Goal: Task Accomplishment & Management: Manage account settings

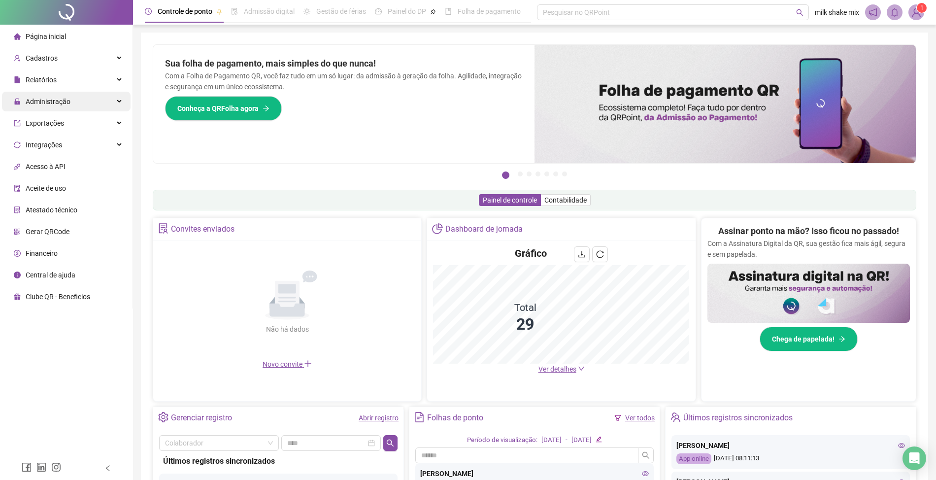
click at [71, 105] on div "Administração" at bounding box center [66, 102] width 129 height 20
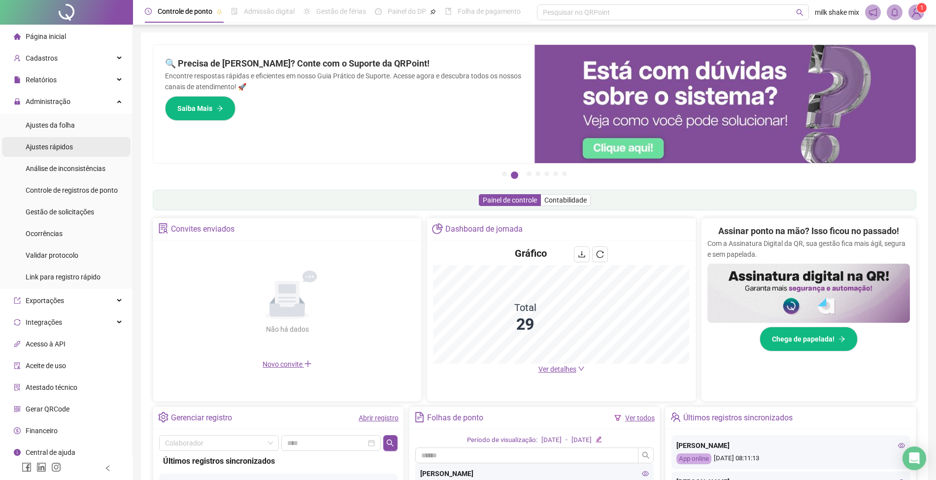
click at [62, 145] on span "Ajustes rápidos" at bounding box center [49, 147] width 47 height 8
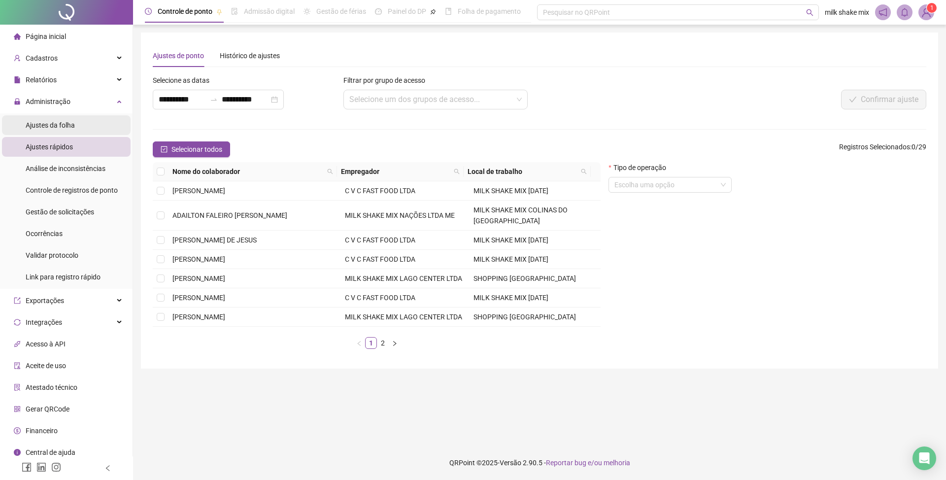
click at [70, 127] on span "Ajustes da folha" at bounding box center [50, 125] width 49 height 8
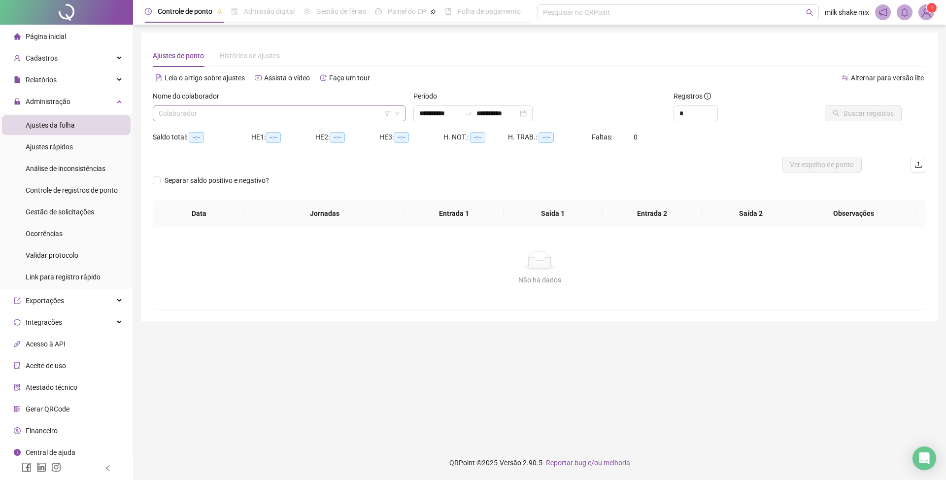
click at [286, 111] on input "search" at bounding box center [275, 113] width 232 height 15
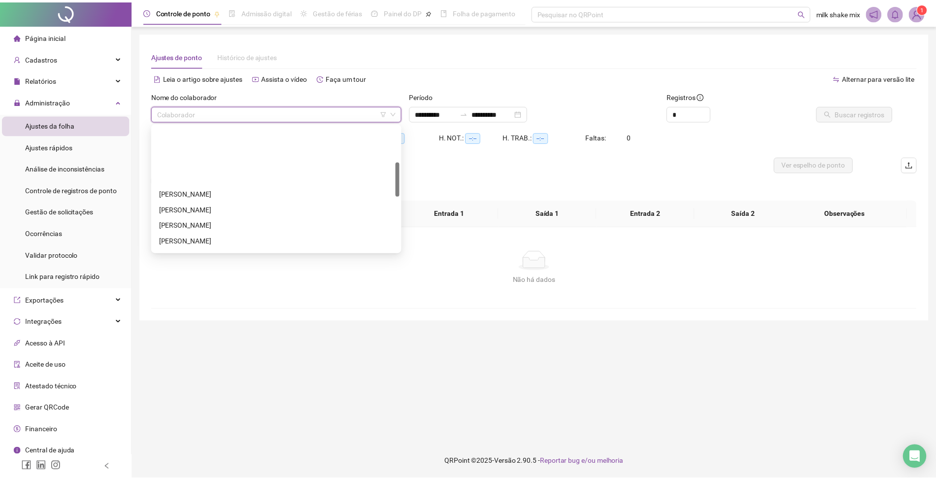
scroll to position [131, 0]
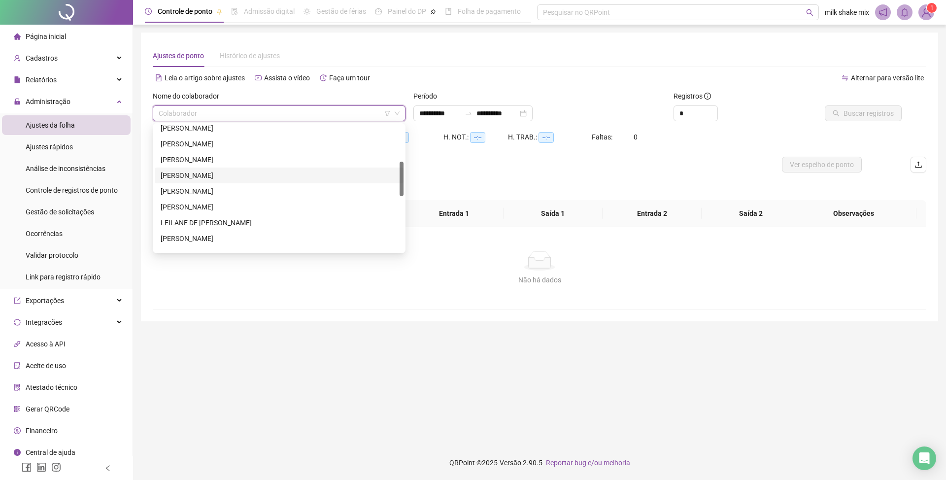
click at [185, 175] on div "IVINNY DE SOUZA GOMES BRITO" at bounding box center [279, 175] width 237 height 11
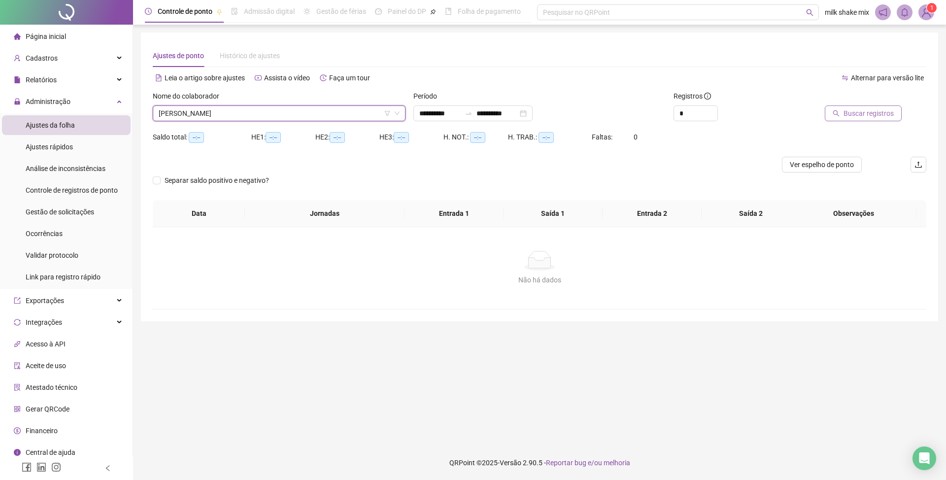
click at [867, 112] on span "Buscar registros" at bounding box center [868, 113] width 50 height 11
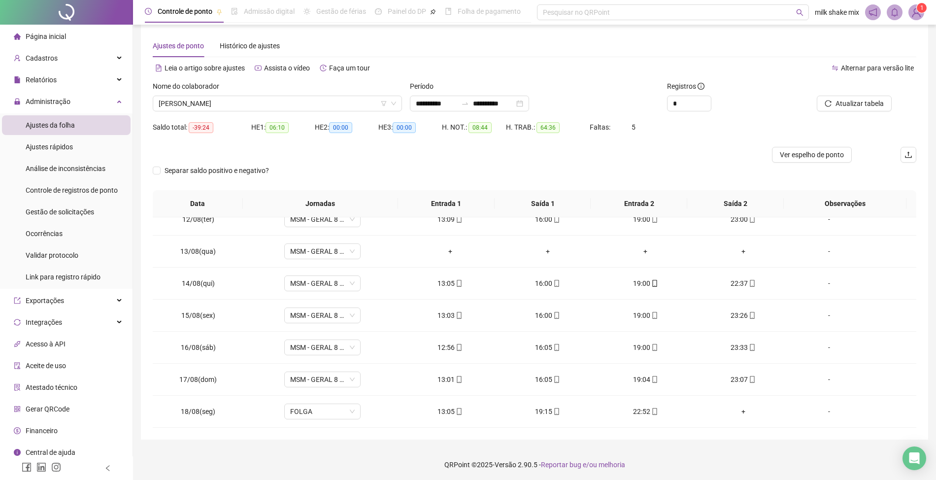
scroll to position [12, 0]
click at [330, 102] on span "IVINNY DE SOUZA GOMES BRITO" at bounding box center [277, 101] width 237 height 15
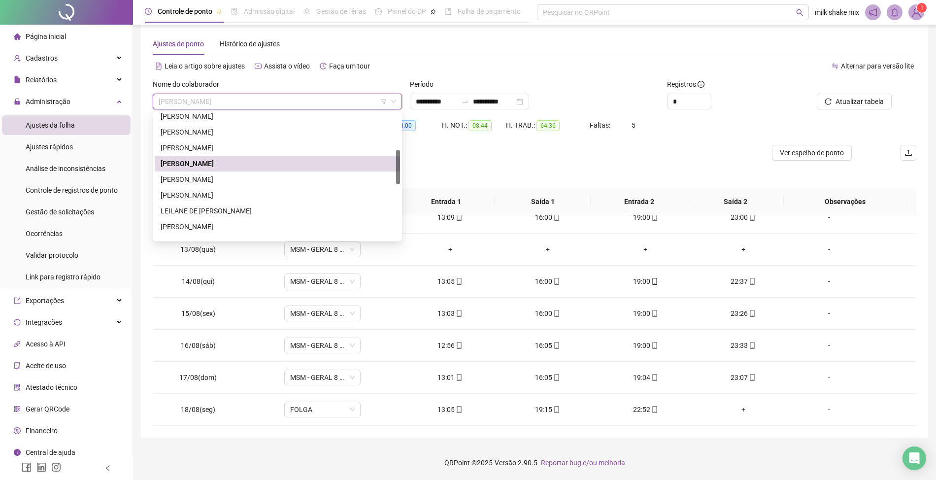
scroll to position [0, 0]
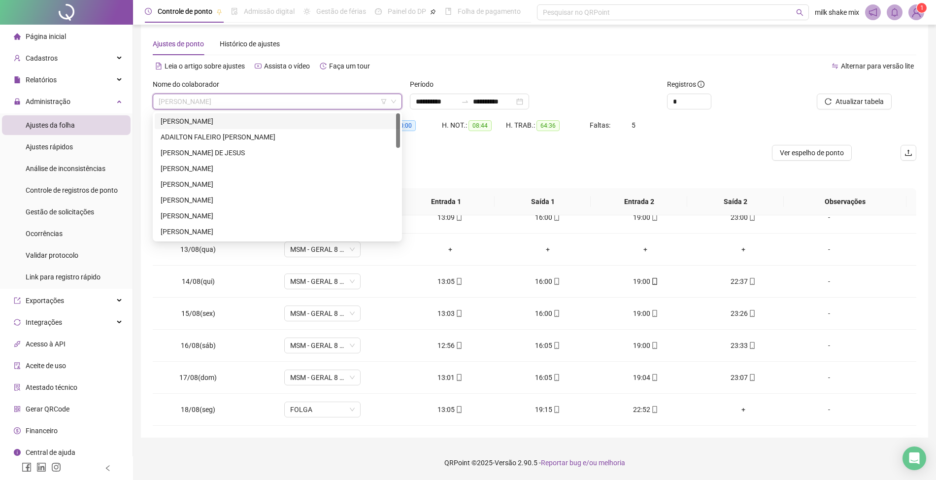
click at [306, 113] on div "ACLEO SANTANA BARROS" at bounding box center [277, 121] width 245 height 16
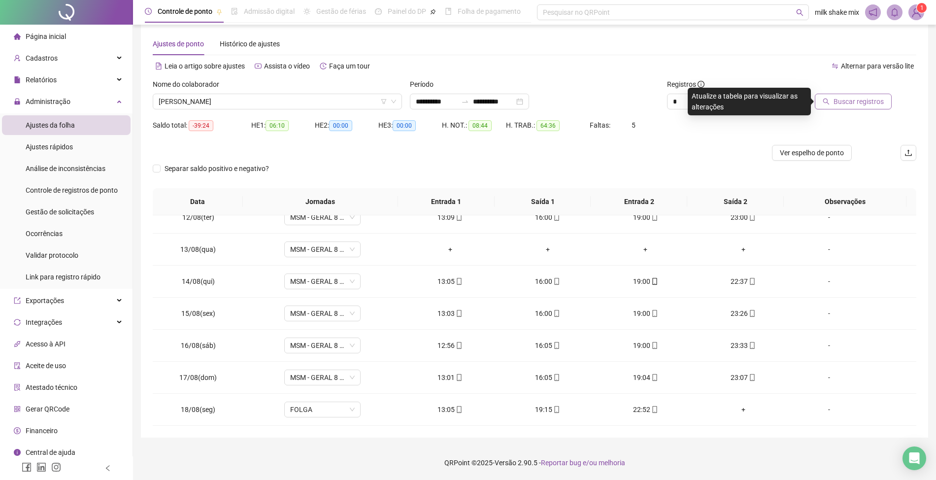
click at [866, 101] on span "Buscar registros" at bounding box center [859, 101] width 50 height 11
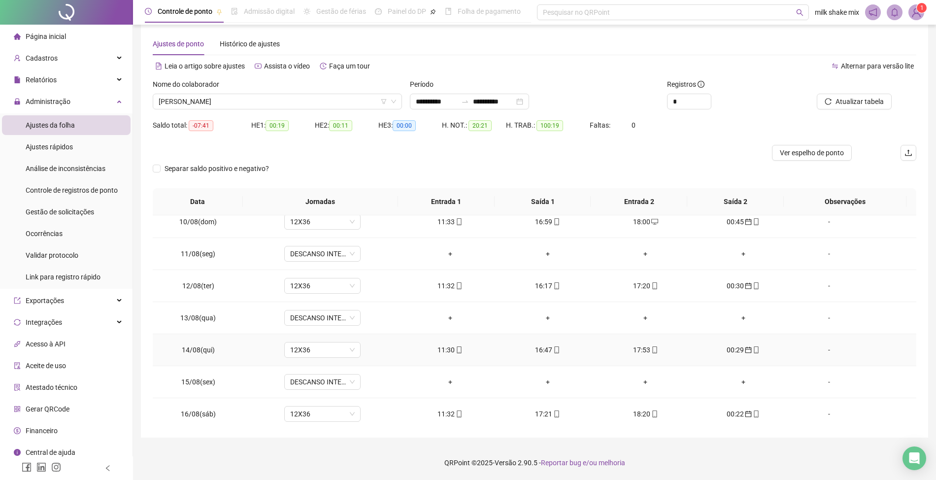
scroll to position [369, 0]
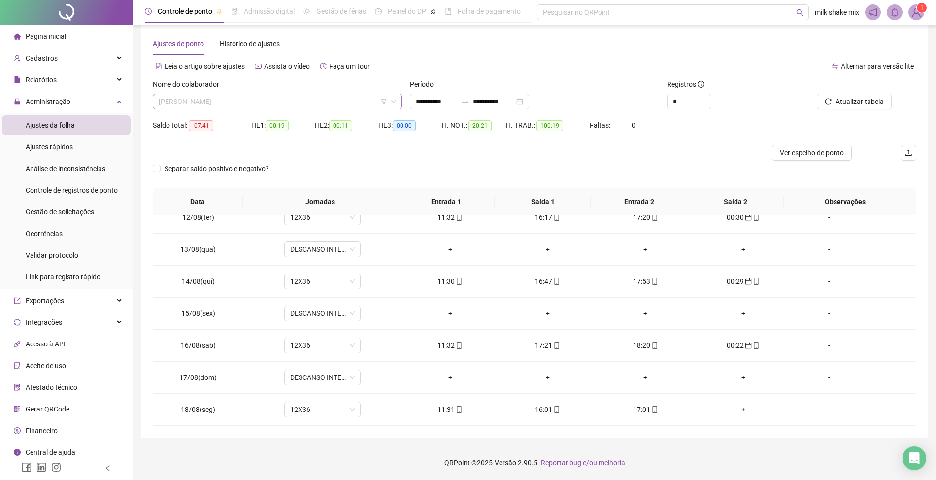
click at [316, 95] on span "ACLEO SANTANA BARROS" at bounding box center [277, 101] width 237 height 15
click at [294, 94] on span "ACLEO SANTANA BARROS" at bounding box center [277, 101] width 237 height 15
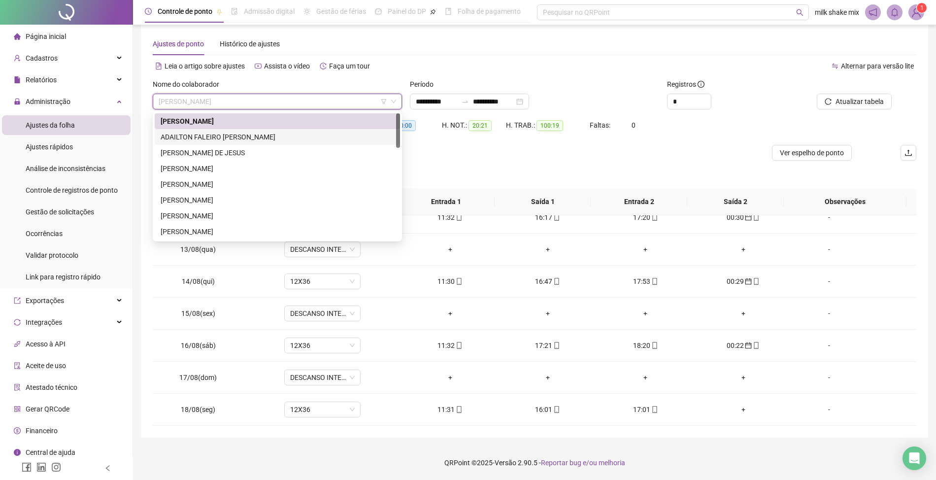
click at [249, 140] on div "ADAILTON FALEIRO DA SILVA" at bounding box center [277, 137] width 233 height 11
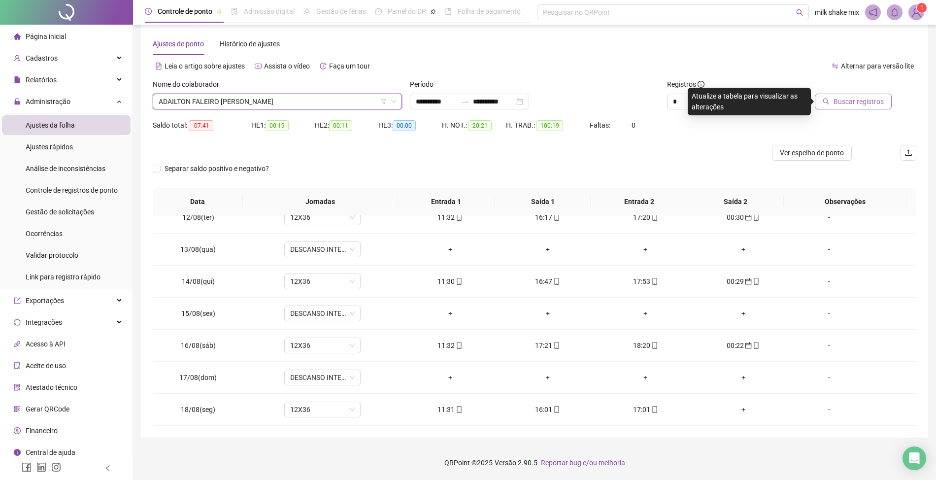
click at [878, 103] on span "Buscar registros" at bounding box center [859, 101] width 50 height 11
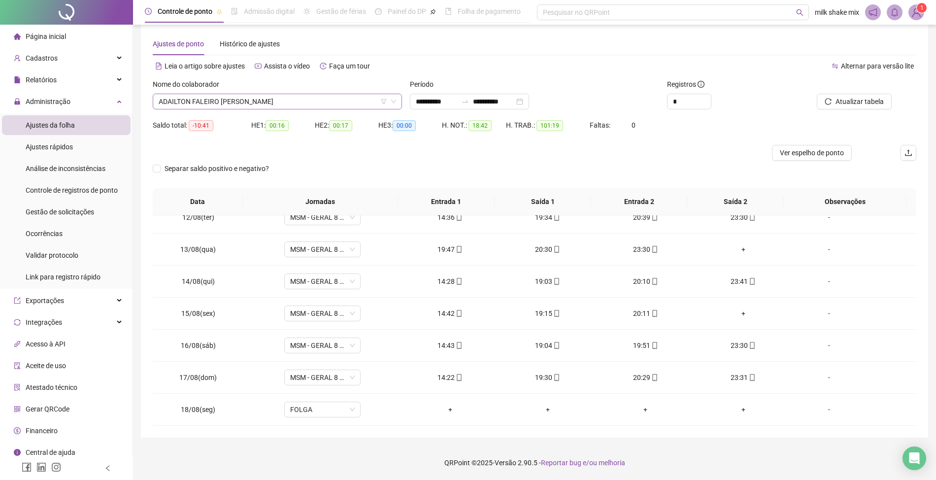
click at [272, 105] on span "ADAILTON FALEIRO DA SILVA" at bounding box center [277, 101] width 237 height 15
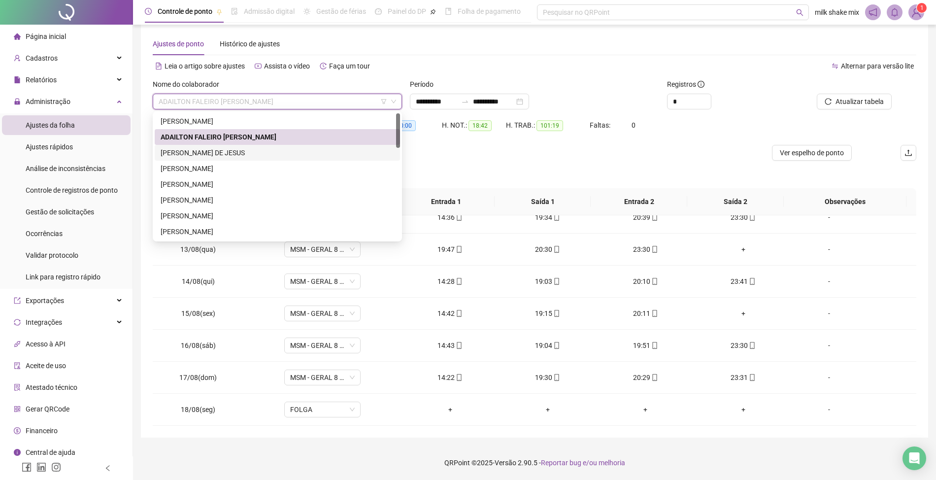
click at [231, 156] on div "ALICE BARBOSA DE JESUS" at bounding box center [277, 152] width 233 height 11
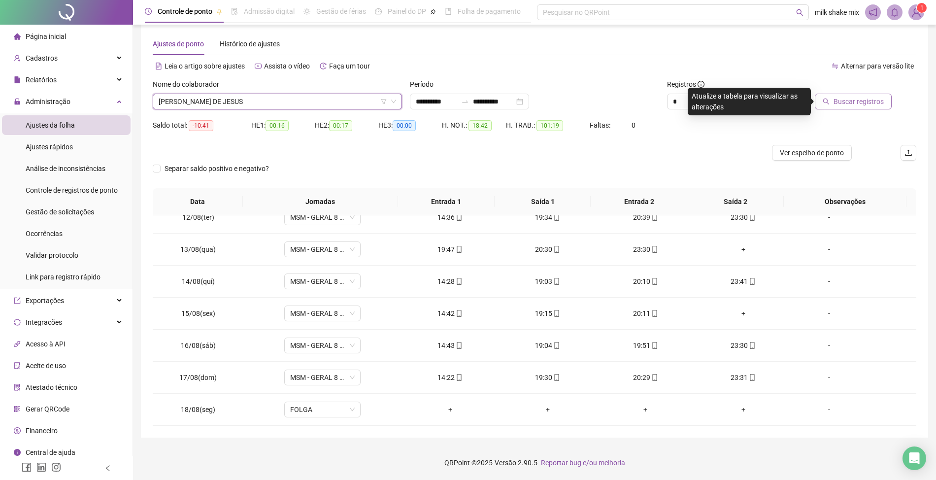
click at [867, 104] on span "Buscar registros" at bounding box center [859, 101] width 50 height 11
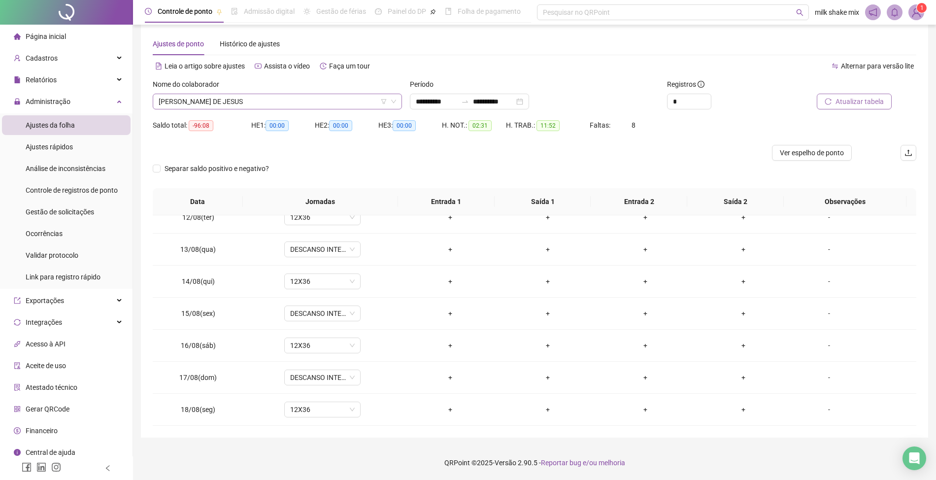
click at [343, 97] on span "ALICE BARBOSA DE JESUS" at bounding box center [277, 101] width 237 height 15
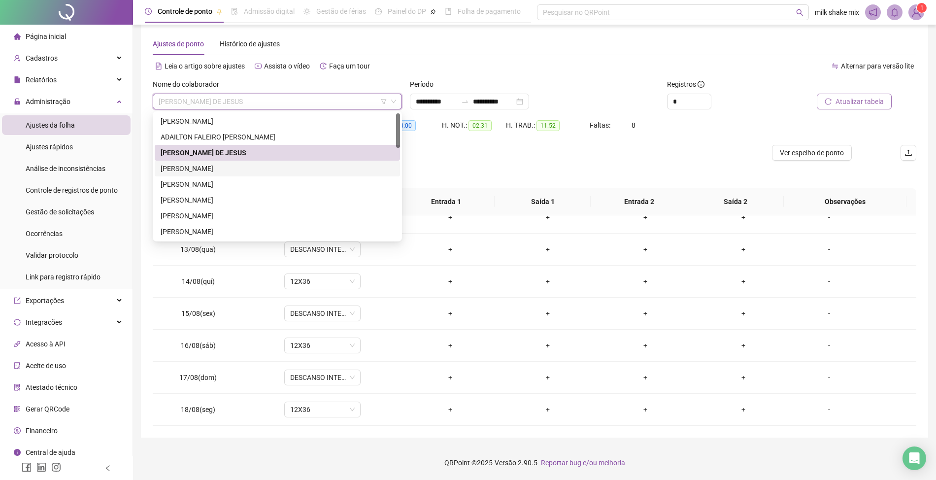
click at [221, 170] on div "ANA CARLA NOGUEIRA DE SOUSA" at bounding box center [277, 168] width 233 height 11
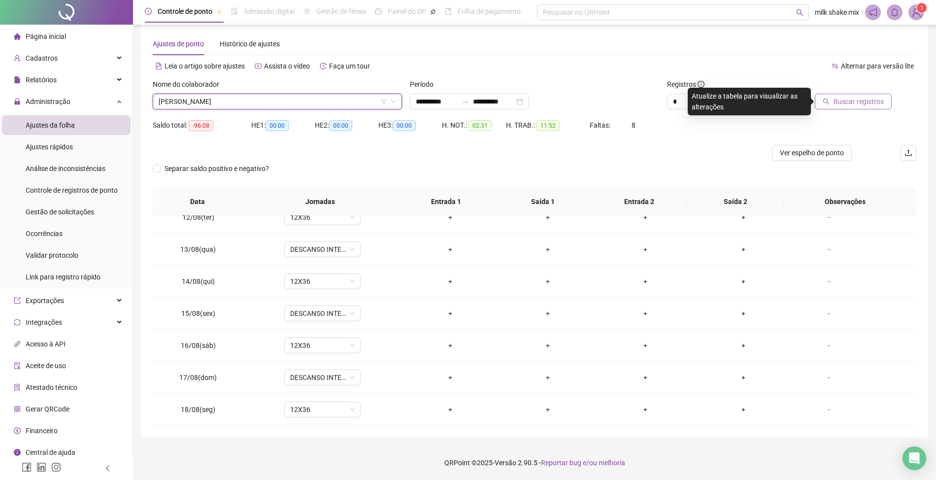
click at [855, 104] on span "Buscar registros" at bounding box center [859, 101] width 50 height 11
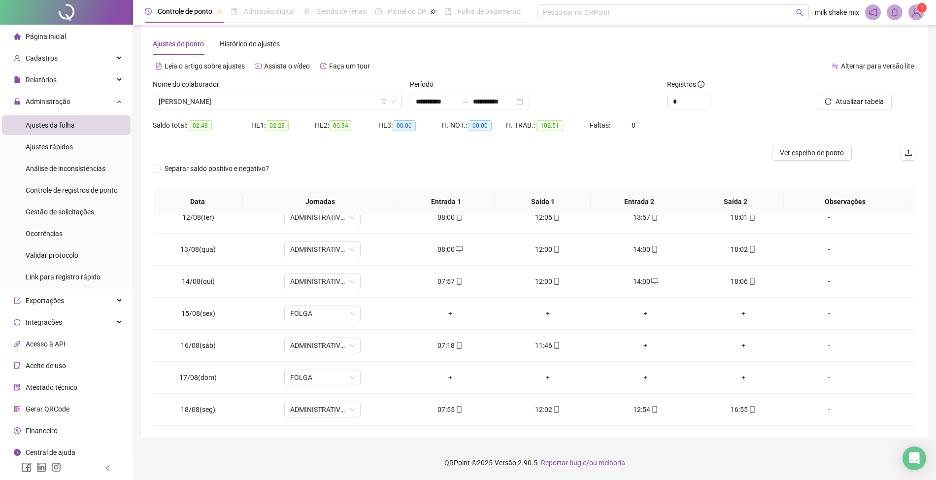
click at [180, 178] on div "Separar saldo positivo e negativo?" at bounding box center [224, 175] width 143 height 28
click at [192, 175] on div "Separar saldo positivo e negativo?" at bounding box center [224, 169] width 143 height 16
click at [213, 172] on span "Separar saldo positivo e negativo?" at bounding box center [217, 168] width 112 height 11
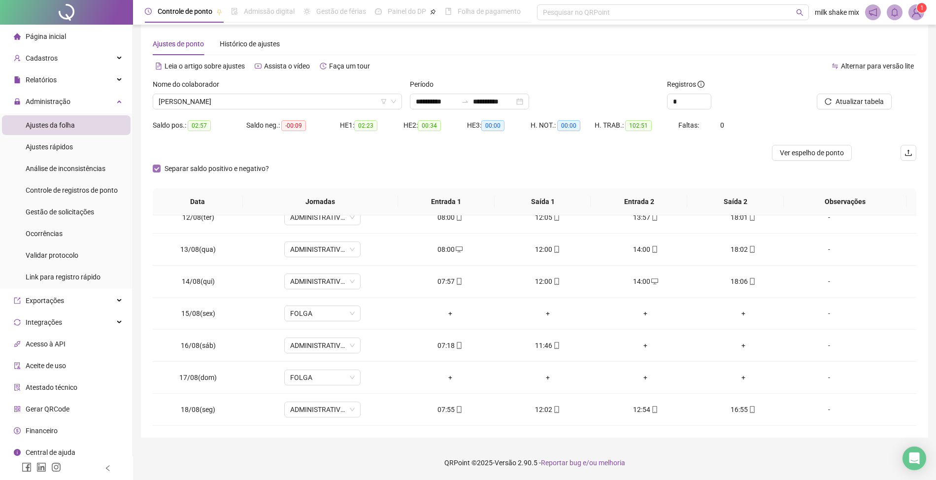
click at [213, 172] on span "Separar saldo positivo e negativo?" at bounding box center [217, 168] width 112 height 11
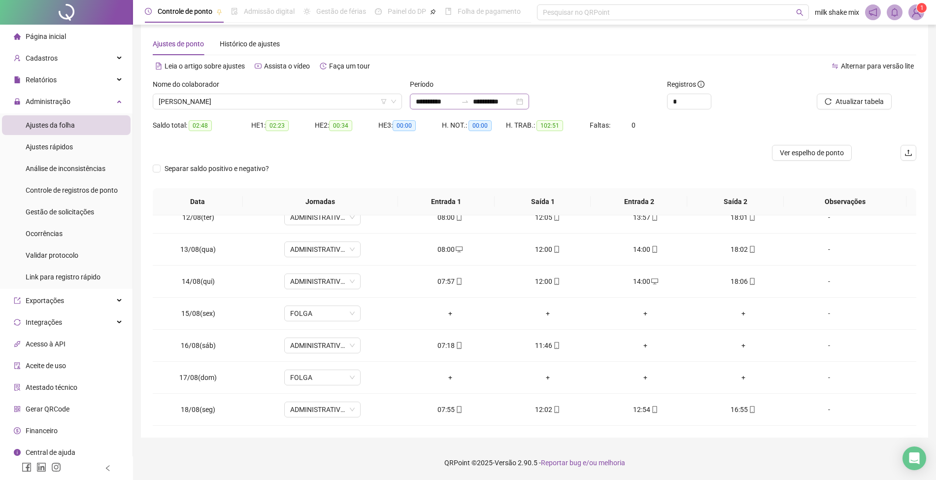
click at [414, 102] on div "**********" at bounding box center [469, 102] width 119 height 16
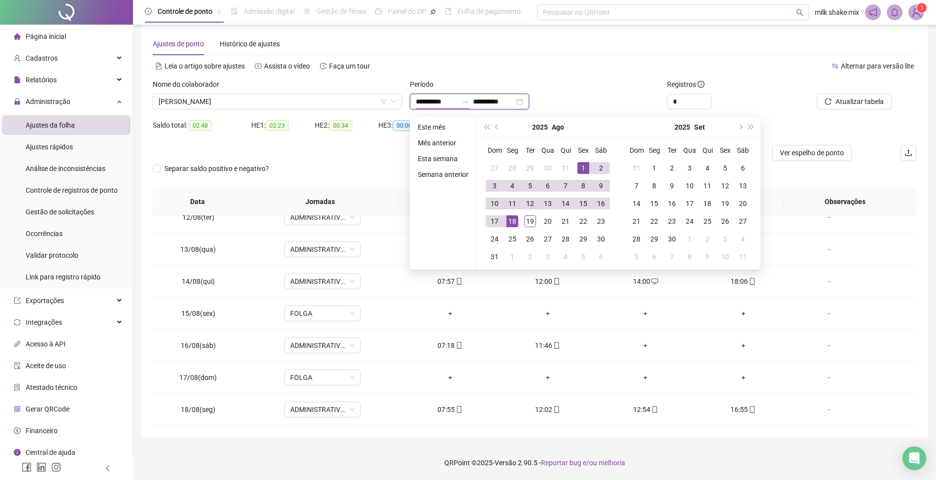
click at [418, 103] on input "**********" at bounding box center [436, 101] width 41 height 11
type input "**********"
click at [580, 158] on th "Sex" at bounding box center [583, 150] width 18 height 18
type input "**********"
click at [586, 163] on div "1" at bounding box center [583, 168] width 12 height 12
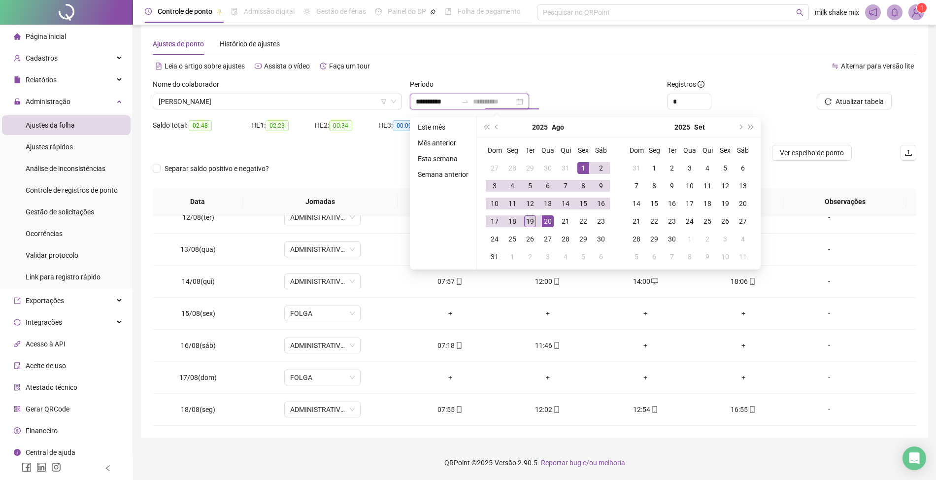
type input "**********"
click at [527, 219] on div "19" at bounding box center [530, 221] width 12 height 12
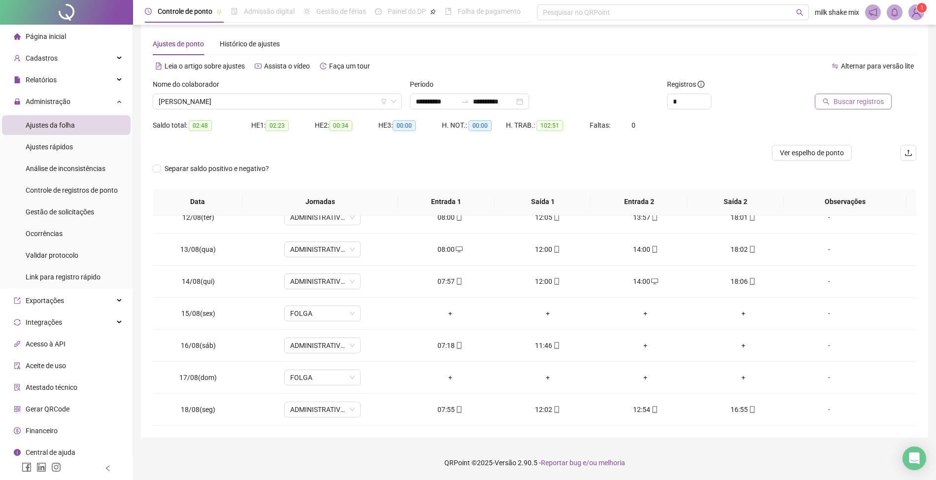
click at [850, 108] on button "Buscar registros" at bounding box center [853, 102] width 77 height 16
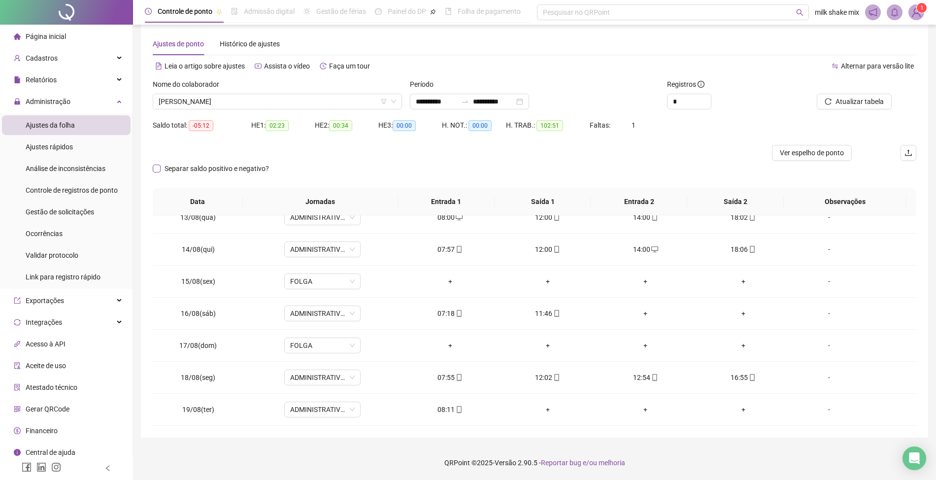
click at [164, 173] on span "Separar saldo positivo e negativo?" at bounding box center [217, 168] width 112 height 11
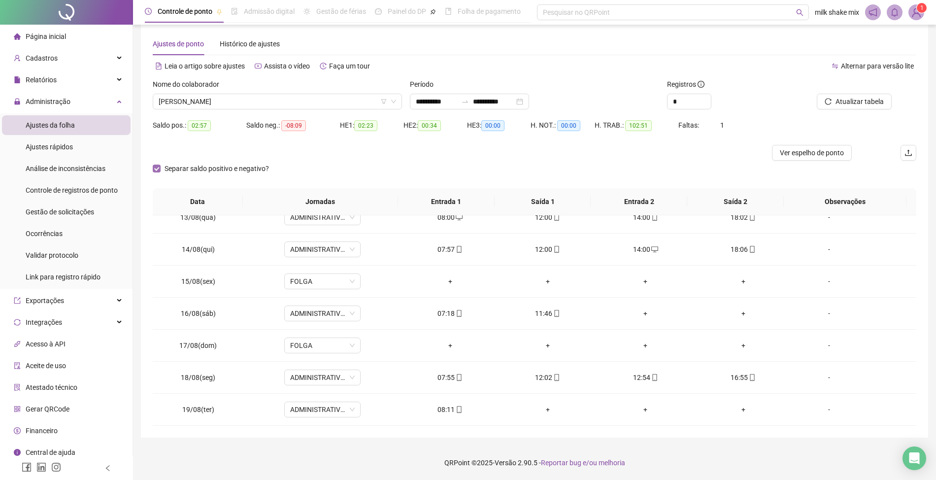
click at [166, 172] on span "Separar saldo positivo e negativo?" at bounding box center [217, 168] width 112 height 11
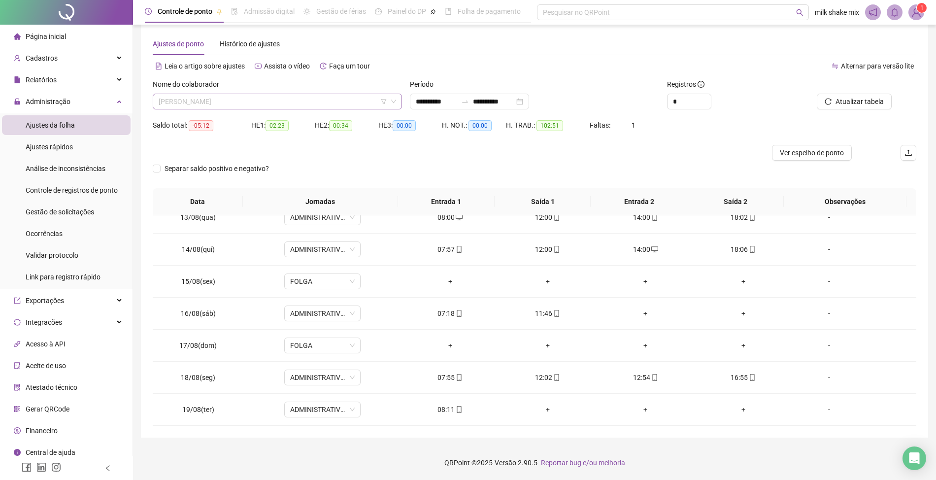
click at [274, 105] on span "ANA CARLA NOGUEIRA DE SOUSA" at bounding box center [277, 101] width 237 height 15
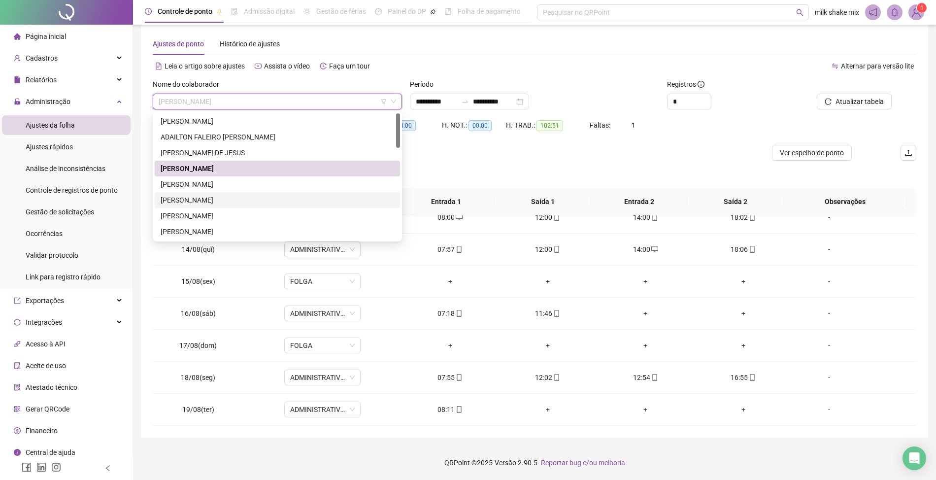
click at [228, 192] on div "AUGUSTO FILHO SANTOS SILVA" at bounding box center [277, 200] width 245 height 16
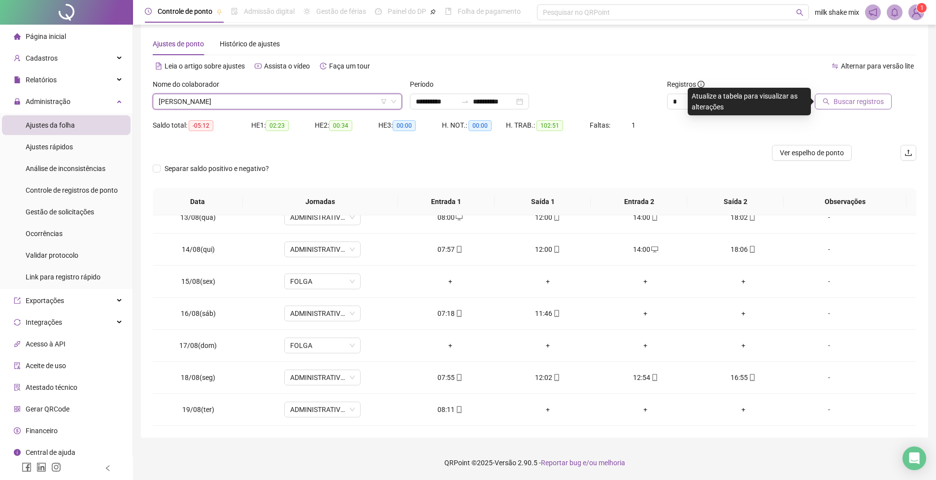
click at [832, 101] on button "Buscar registros" at bounding box center [853, 102] width 77 height 16
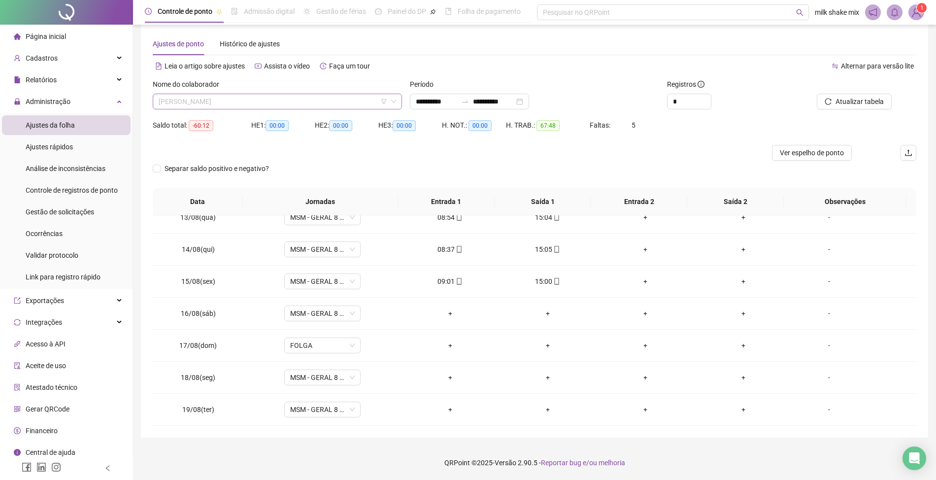
click at [340, 100] on span "AUGUSTO FILHO SANTOS SILVA" at bounding box center [277, 101] width 237 height 15
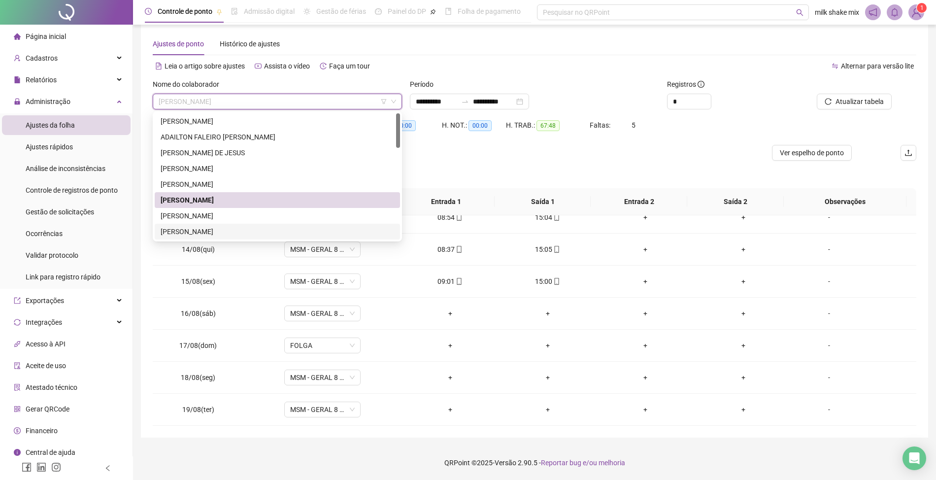
click at [257, 229] on div "CATARINA RODRIGUES DIAS" at bounding box center [277, 231] width 233 height 11
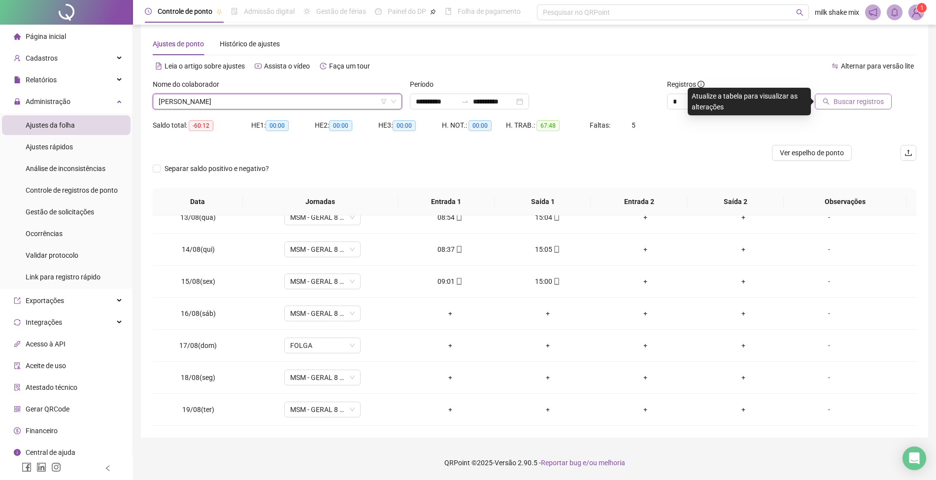
click at [860, 101] on span "Buscar registros" at bounding box center [859, 101] width 50 height 11
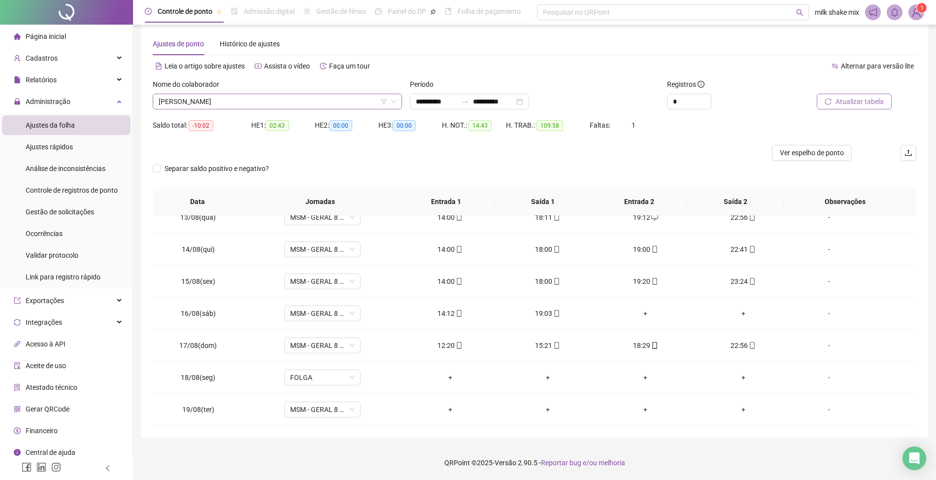
click at [298, 95] on span "CATARINA RODRIGUES DIAS" at bounding box center [277, 101] width 237 height 15
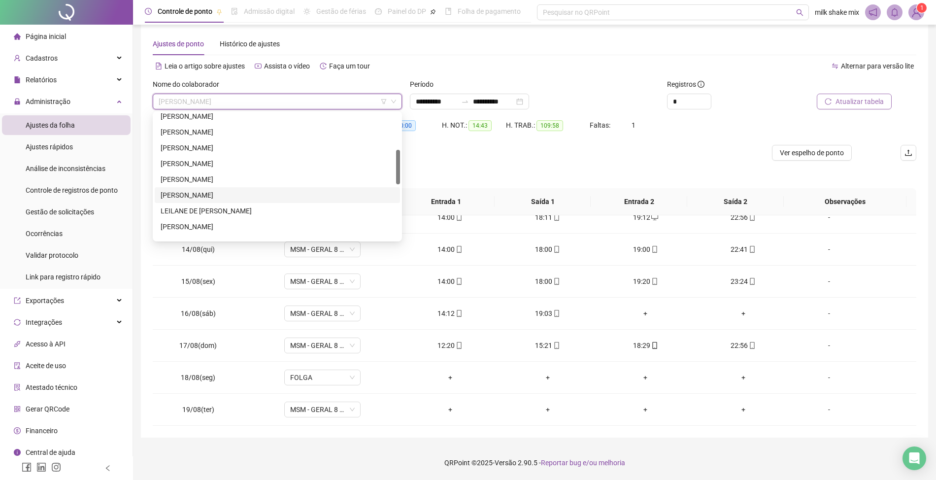
scroll to position [66, 0]
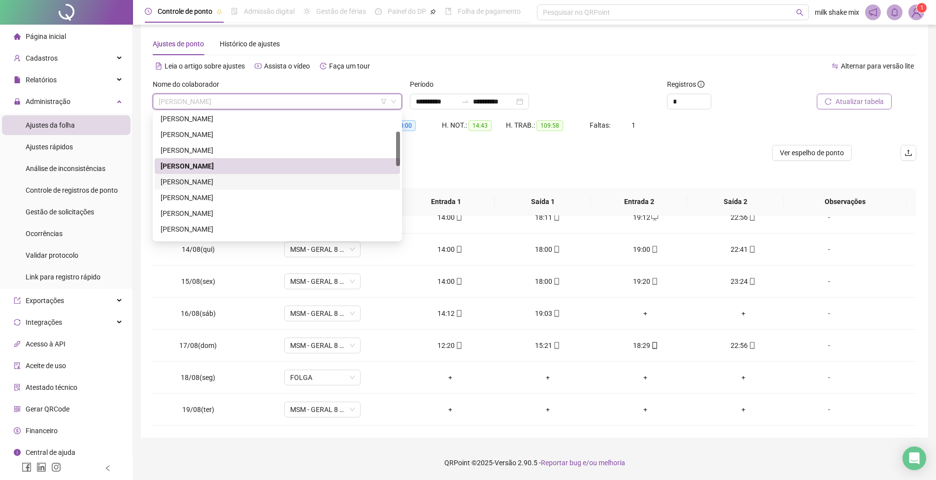
click at [255, 185] on div "DANIEL CARDOSO DOS SANTOS" at bounding box center [277, 181] width 233 height 11
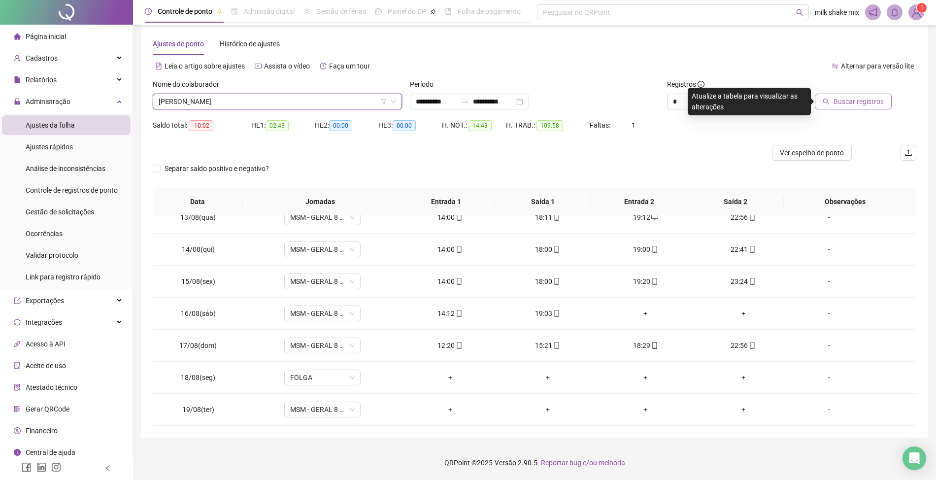
click at [854, 101] on span "Buscar registros" at bounding box center [859, 101] width 50 height 11
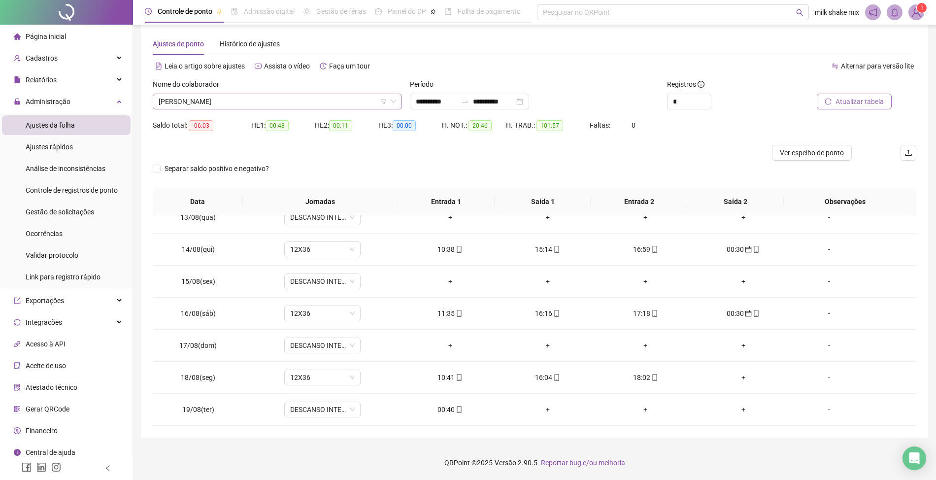
click at [288, 100] on span "DANIEL CARDOSO DOS SANTOS" at bounding box center [277, 101] width 237 height 15
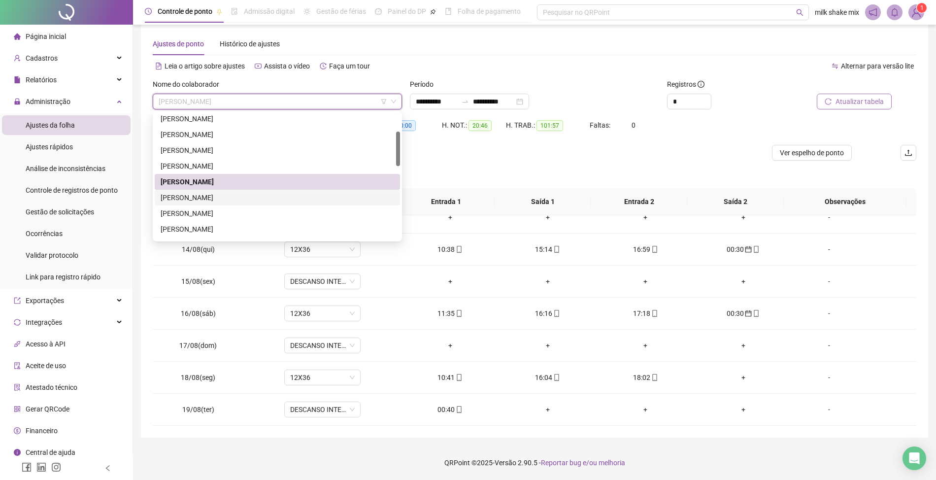
click at [280, 200] on div "EDUARDO RODRIGUES DA ROCHA" at bounding box center [277, 197] width 233 height 11
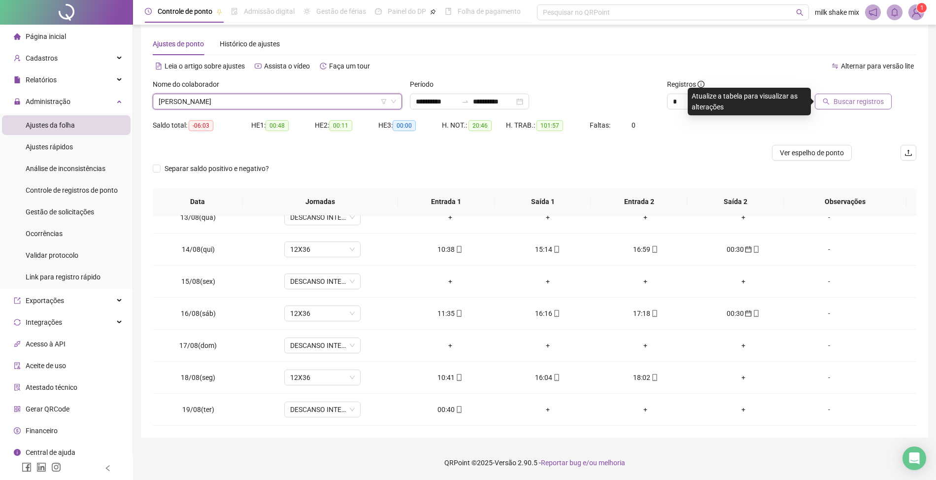
click at [856, 102] on span "Buscar registros" at bounding box center [859, 101] width 50 height 11
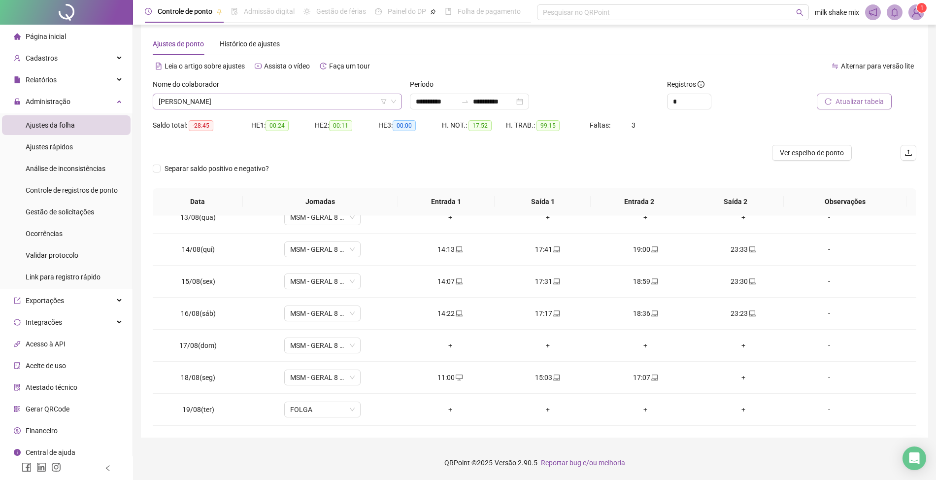
click at [321, 98] on span "EDUARDO RODRIGUES DA ROCHA" at bounding box center [277, 101] width 237 height 15
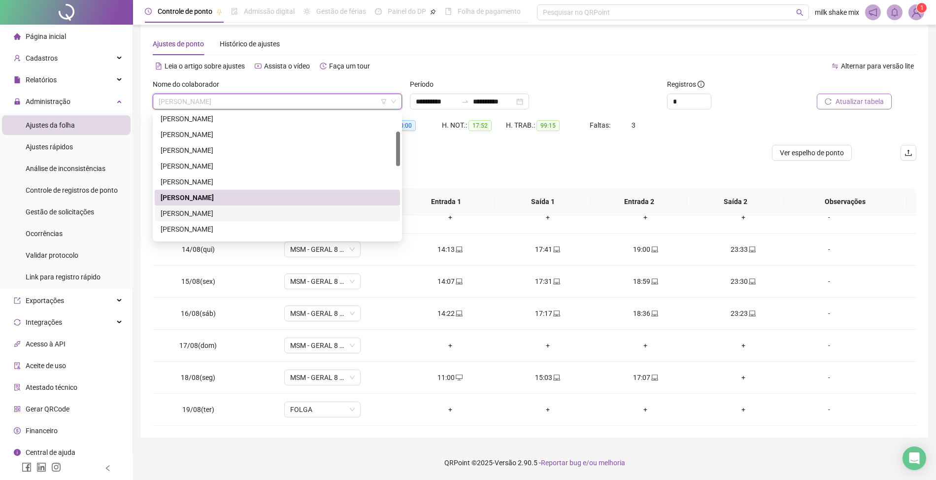
click at [200, 216] on div "ELIANA SOUSA MOTA" at bounding box center [277, 213] width 233 height 11
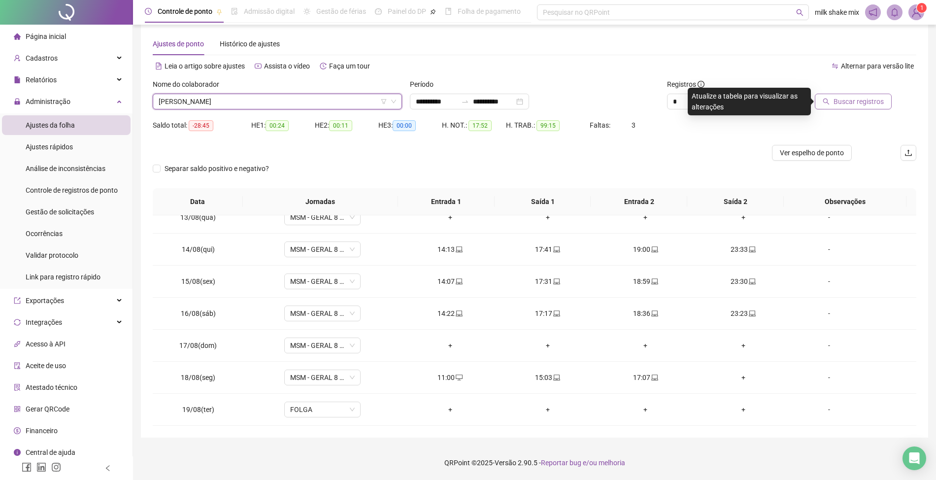
click at [852, 105] on span "Buscar registros" at bounding box center [859, 101] width 50 height 11
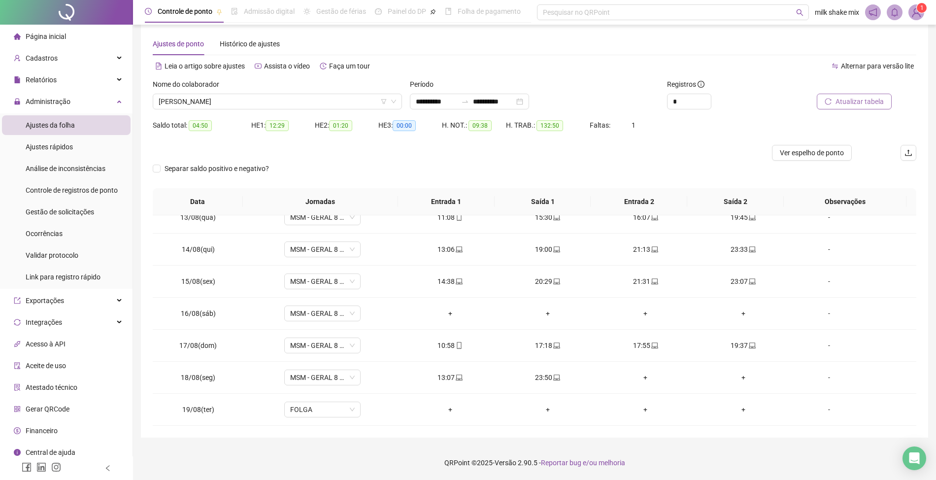
click at [306, 125] on div "HE 1: 12:29" at bounding box center [283, 125] width 64 height 11
click at [298, 91] on div "Nome do colaborador" at bounding box center [277, 86] width 249 height 15
click at [297, 108] on span "ELIANA SOUSA MOTA" at bounding box center [277, 101] width 237 height 15
click at [284, 105] on span "ELIANA SOUSA MOTA" at bounding box center [277, 101] width 237 height 15
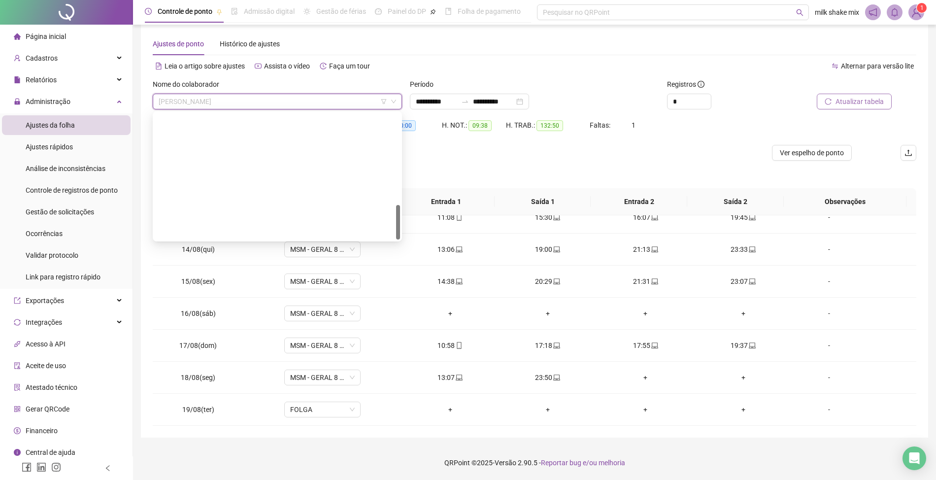
scroll to position [331, 0]
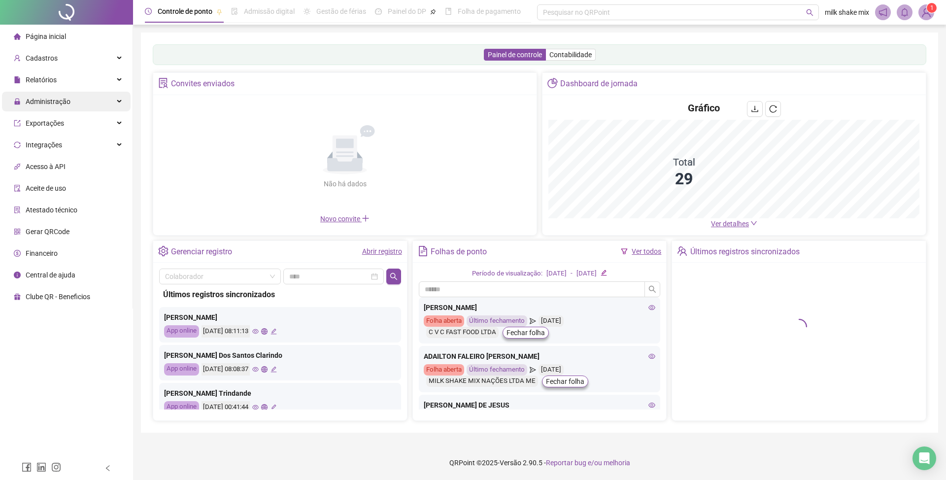
click at [80, 103] on div "Administração" at bounding box center [66, 102] width 129 height 20
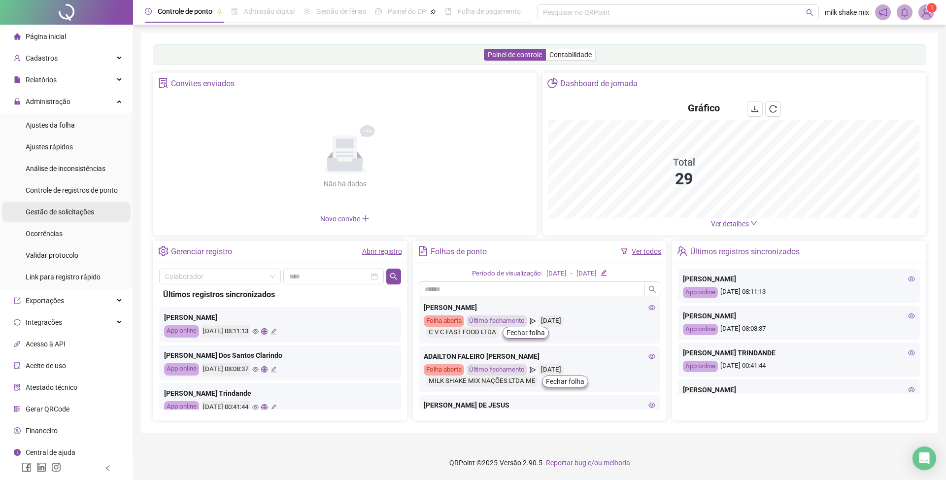
click at [84, 213] on span "Gestão de solicitações" at bounding box center [60, 212] width 68 height 8
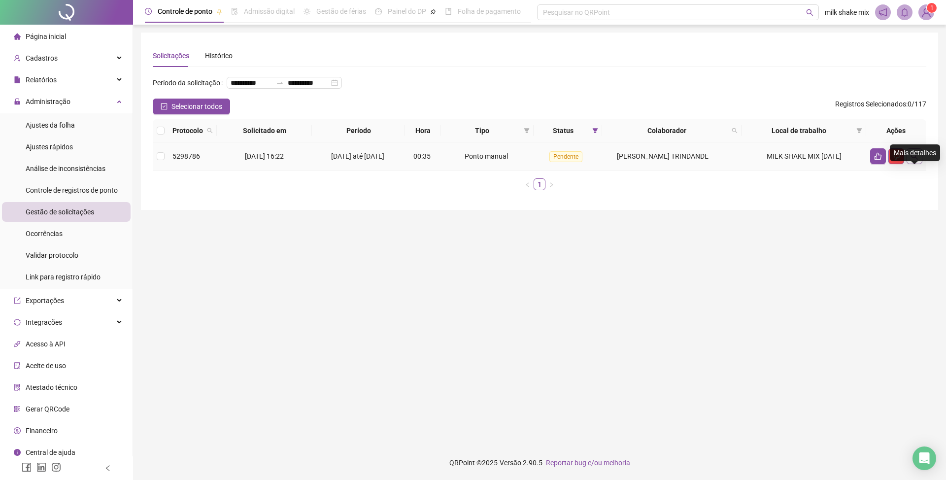
click at [914, 164] on button "button" at bounding box center [914, 156] width 16 height 16
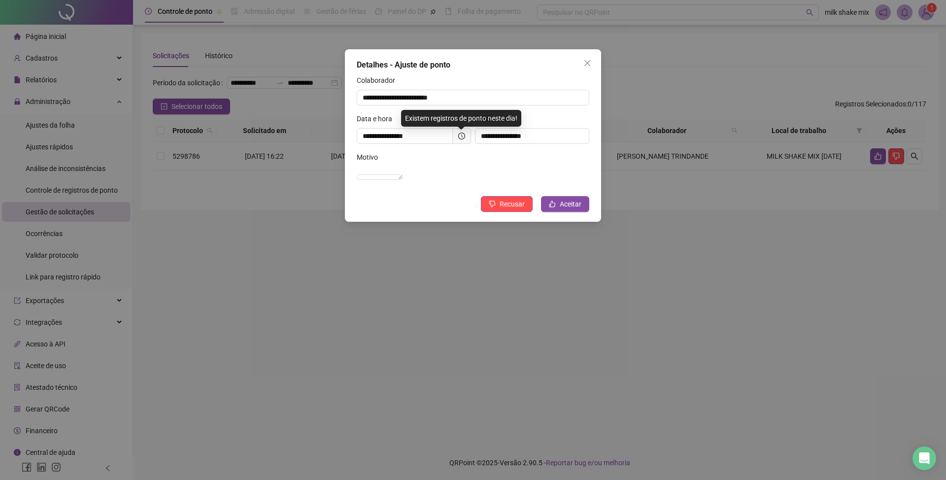
click at [572, 222] on div "**********" at bounding box center [473, 135] width 256 height 172
click at [572, 212] on button "Aceitar" at bounding box center [565, 204] width 48 height 16
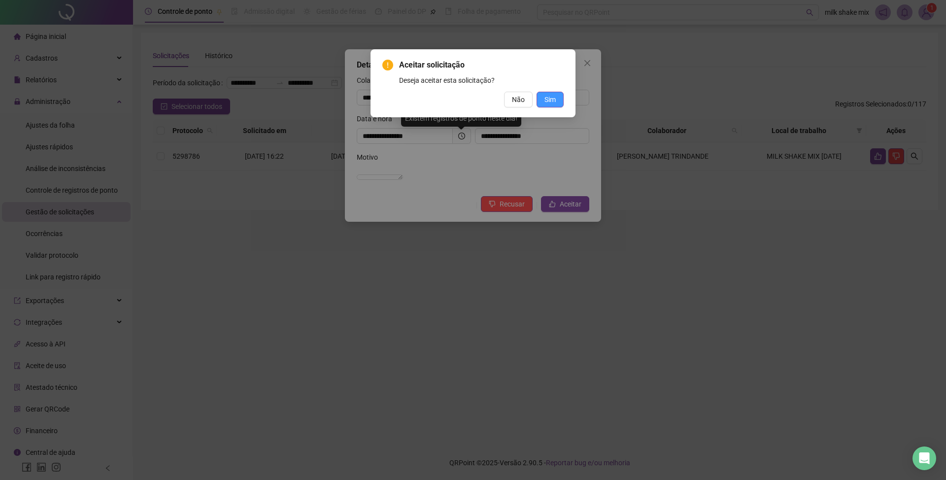
click at [543, 102] on button "Sim" at bounding box center [549, 100] width 27 height 16
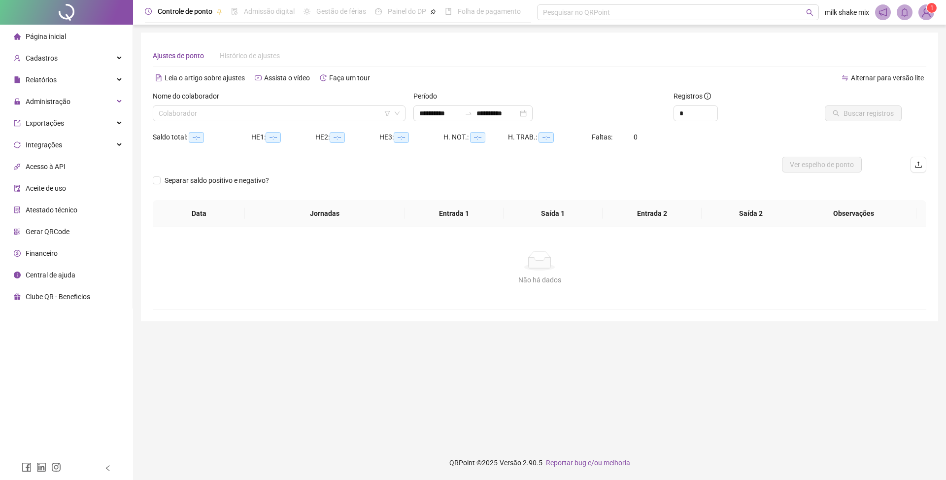
type input "**********"
click at [296, 110] on input "search" at bounding box center [275, 113] width 232 height 15
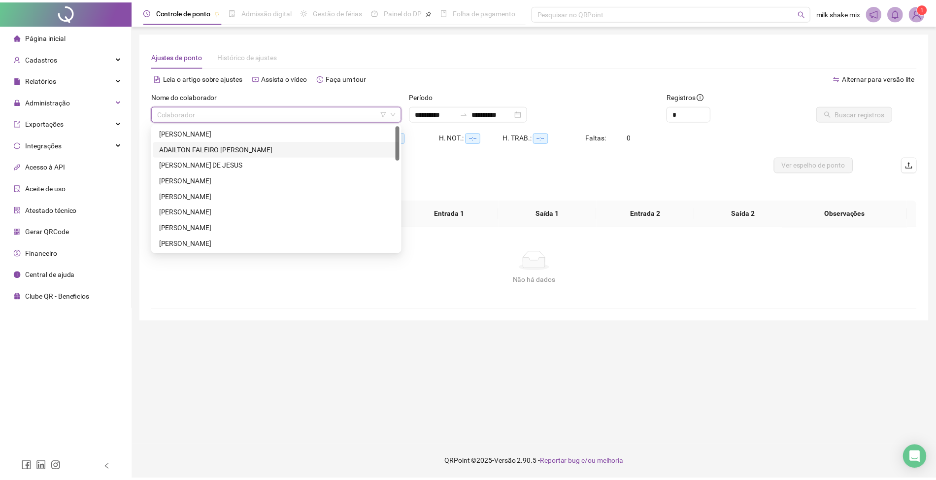
scroll to position [66, 0]
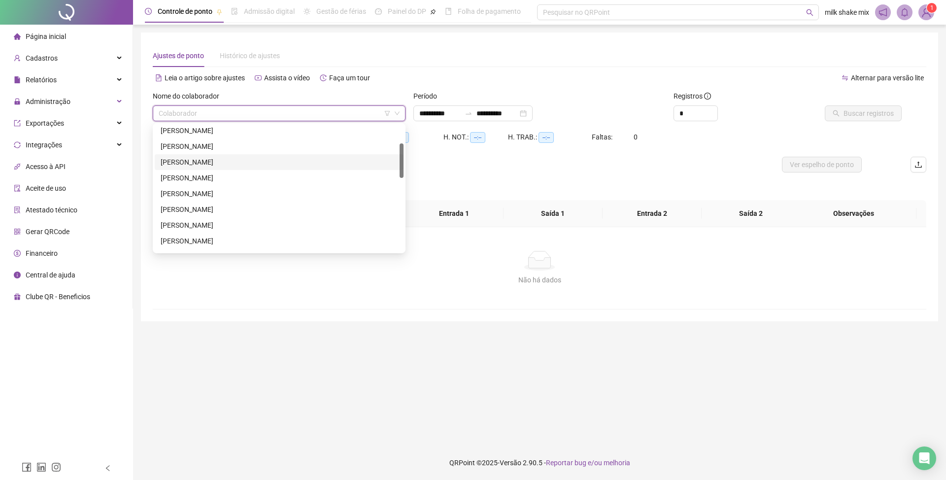
click at [227, 163] on div "[PERSON_NAME]" at bounding box center [279, 162] width 237 height 11
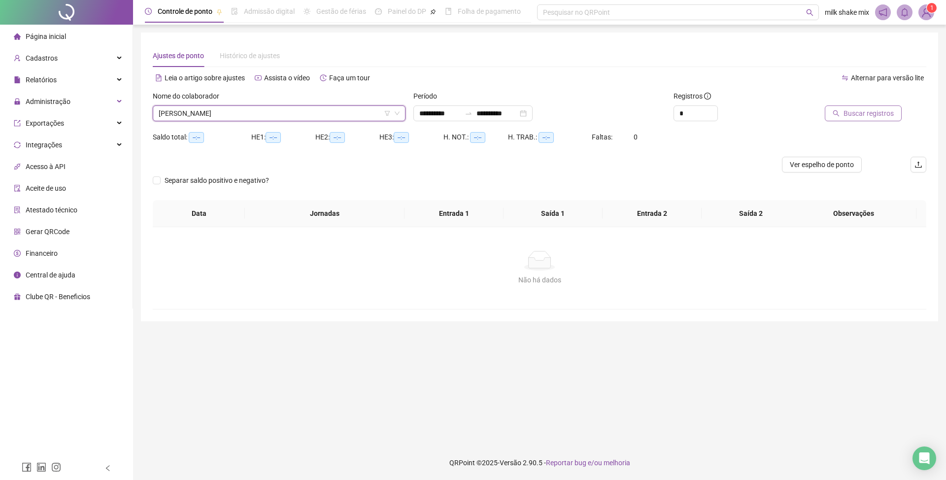
click at [873, 113] on span "Buscar registros" at bounding box center [868, 113] width 50 height 11
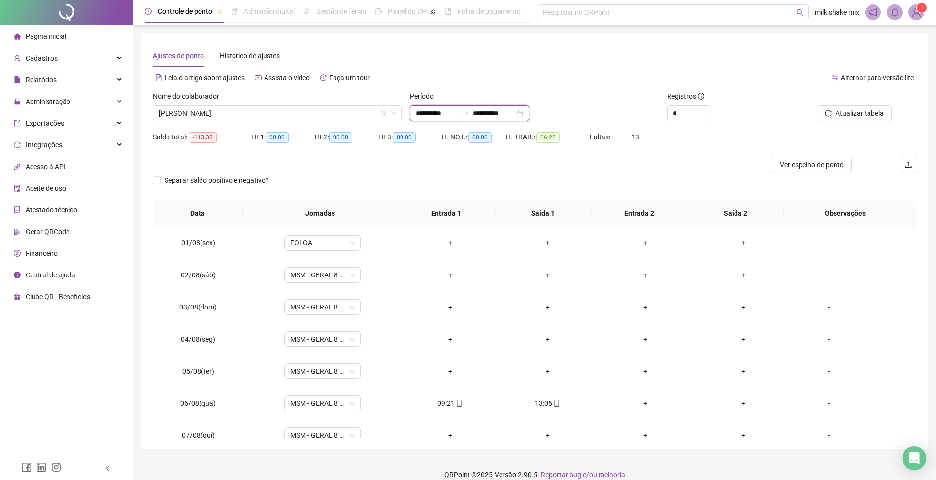
click at [427, 108] on input "**********" at bounding box center [436, 113] width 41 height 11
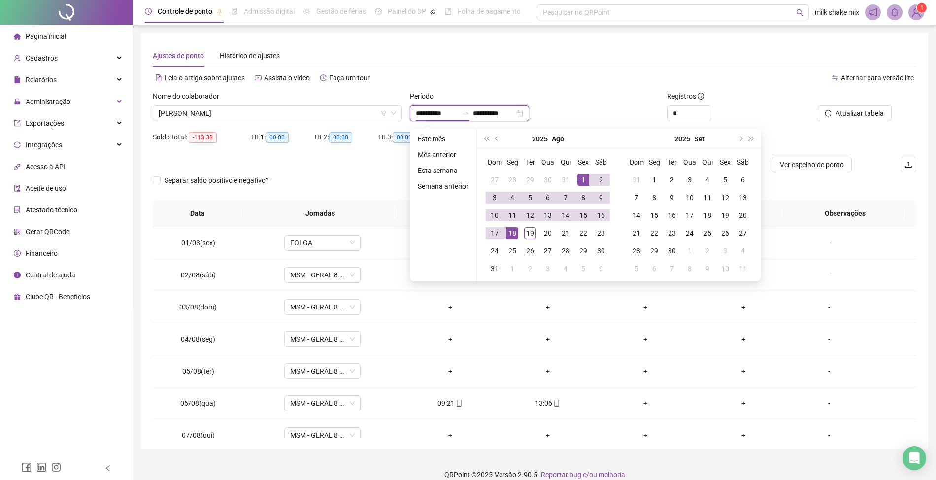
type input "**********"
click at [582, 181] on div "1" at bounding box center [583, 180] width 12 height 12
type input "**********"
click at [528, 239] on td "19" at bounding box center [530, 233] width 18 height 18
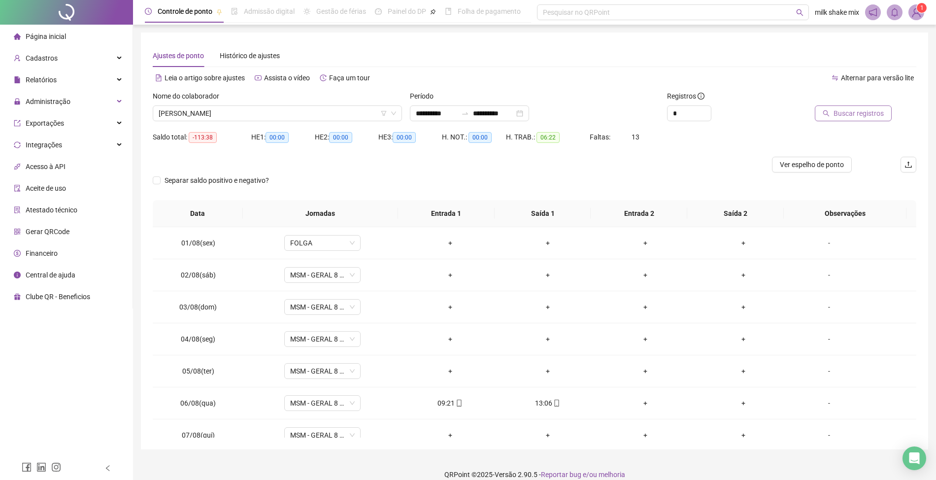
click at [871, 119] on button "Buscar registros" at bounding box center [853, 113] width 77 height 16
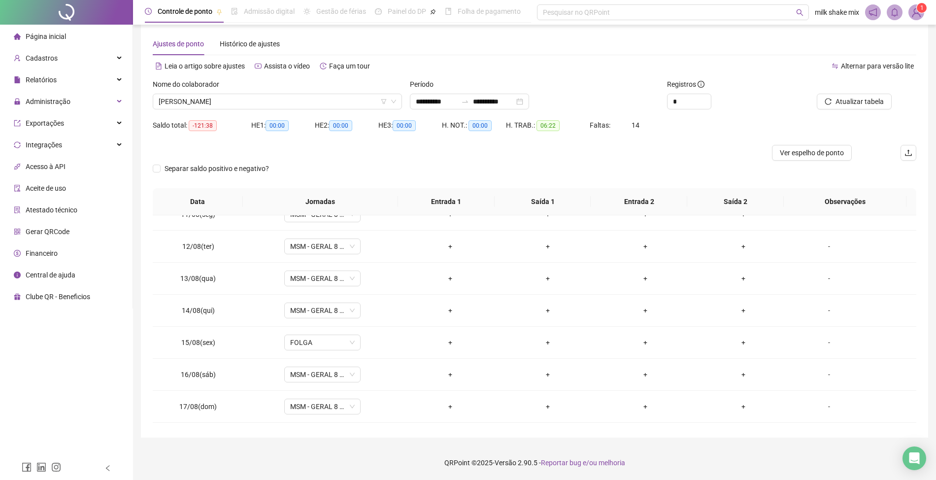
scroll to position [401, 0]
